Goal: Find specific page/section

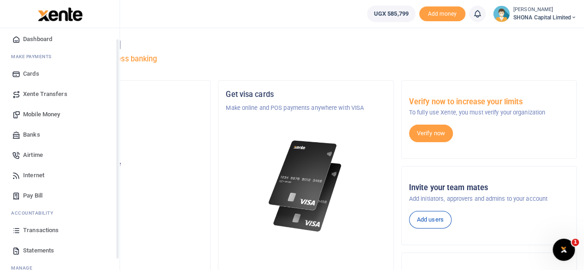
scroll to position [46, 0]
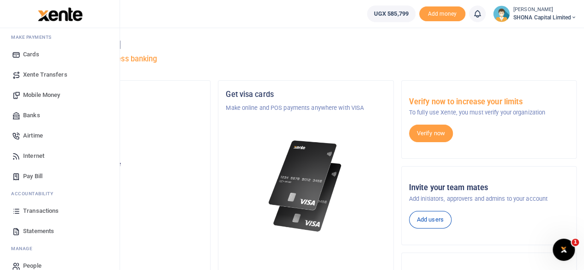
click at [47, 209] on span "Transactions" at bounding box center [41, 210] width 36 height 9
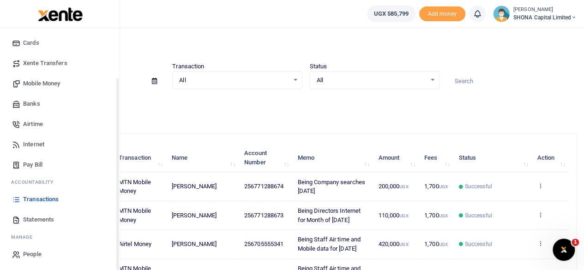
scroll to position [59, 0]
click at [33, 216] on span "Statements" at bounding box center [38, 218] width 31 height 9
